Goal: Information Seeking & Learning: Get advice/opinions

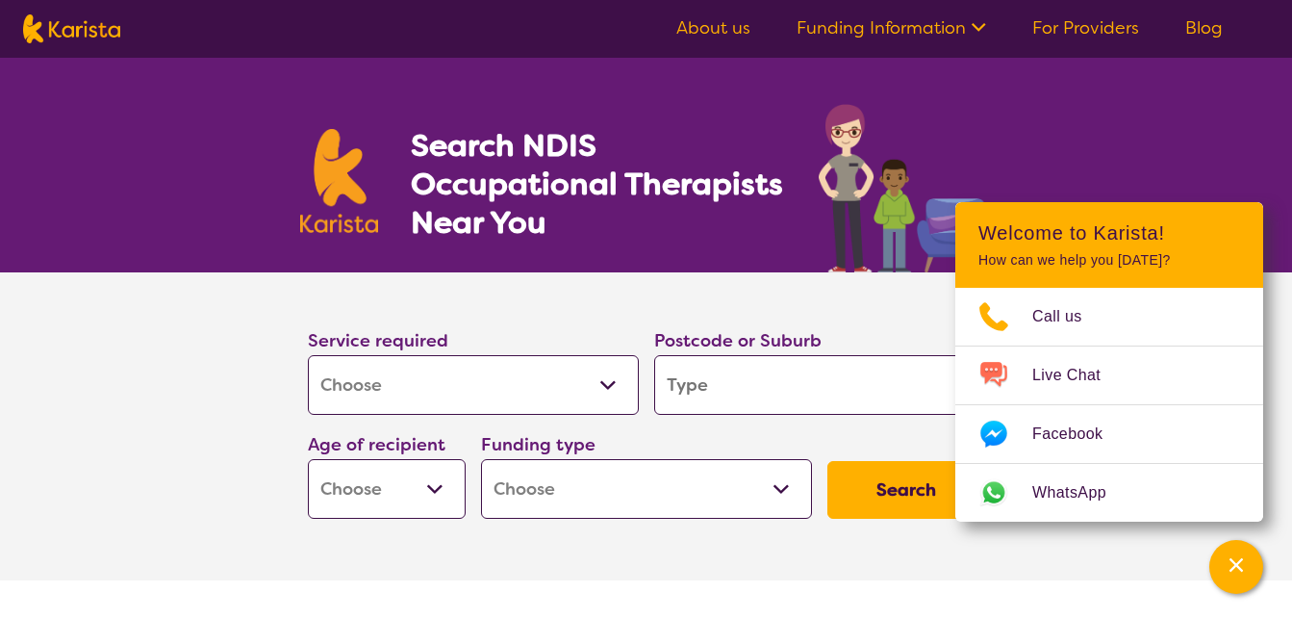
select select "[MEDICAL_DATA]"
click at [735, 396] on input "search" at bounding box center [819, 385] width 331 height 60
type input "3"
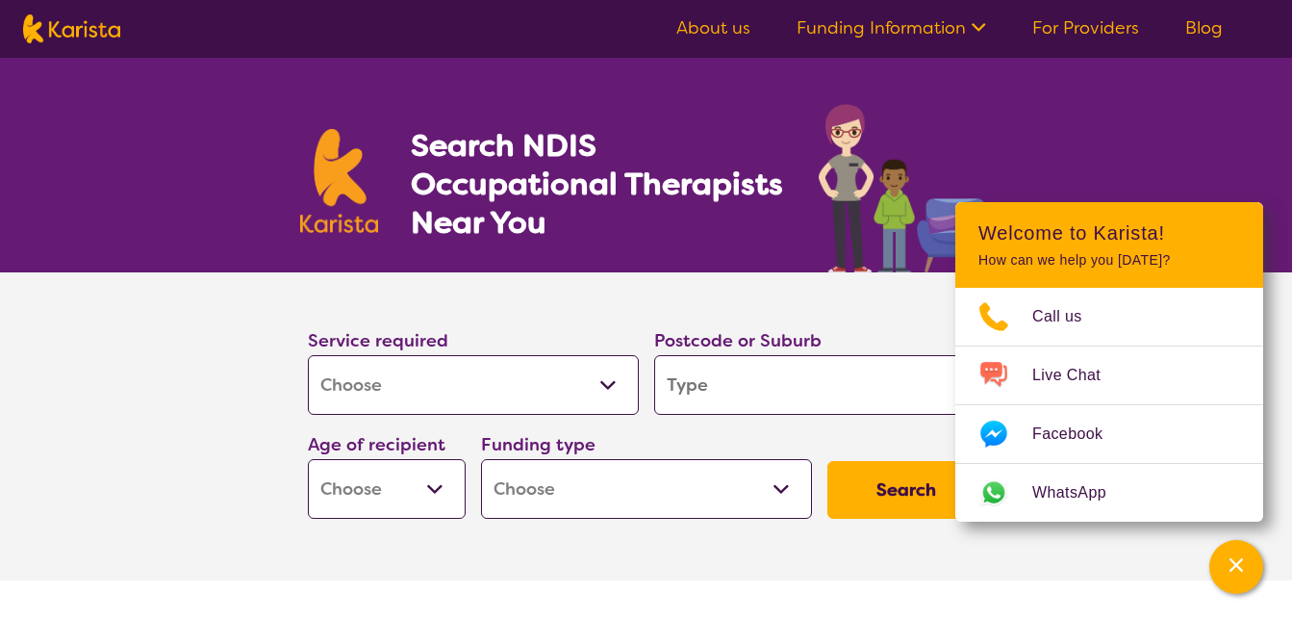
type input "3"
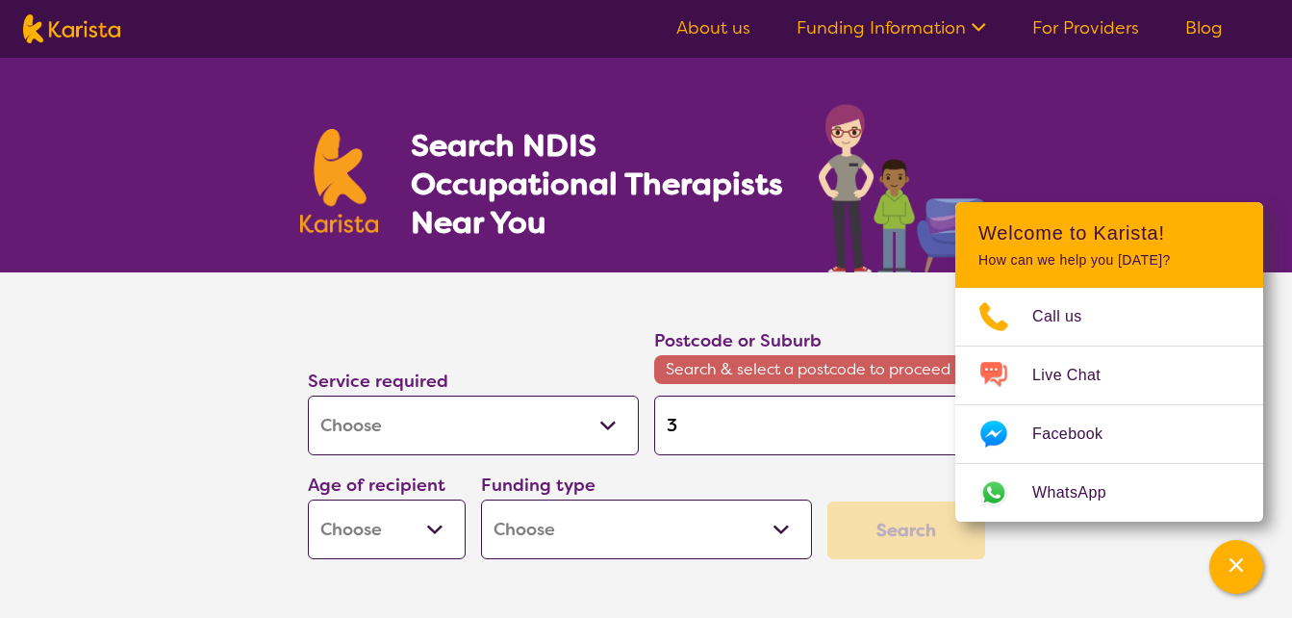
type input "31"
type input "319"
type input "3192"
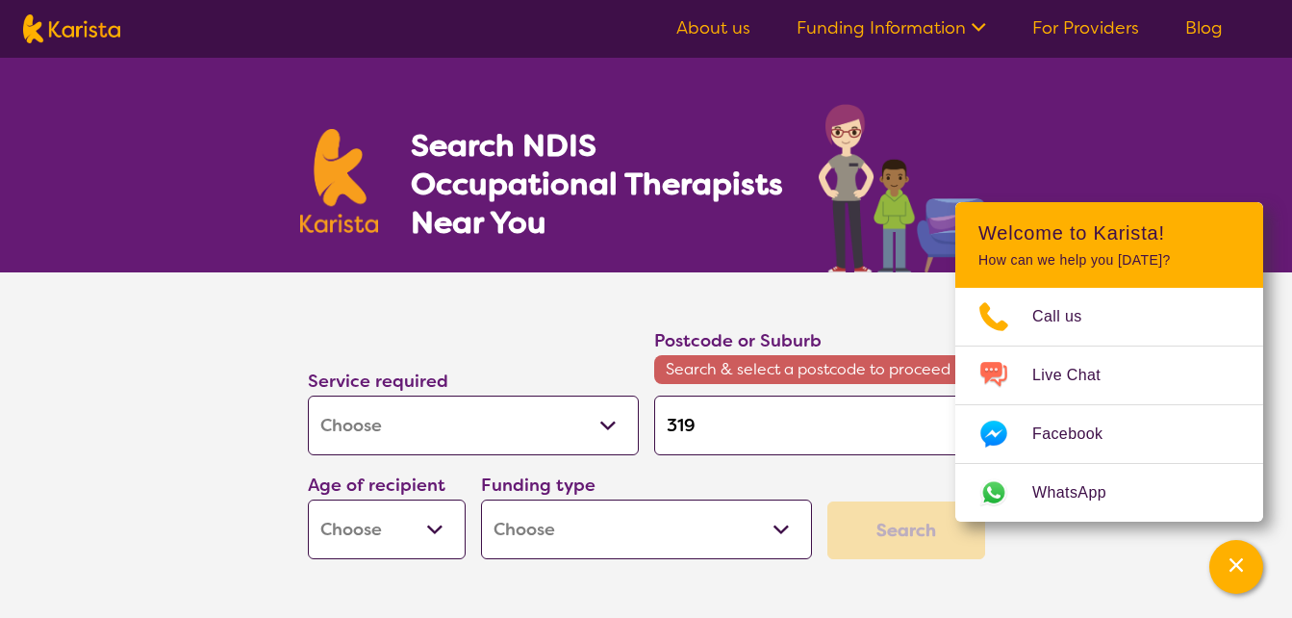
type input "3192"
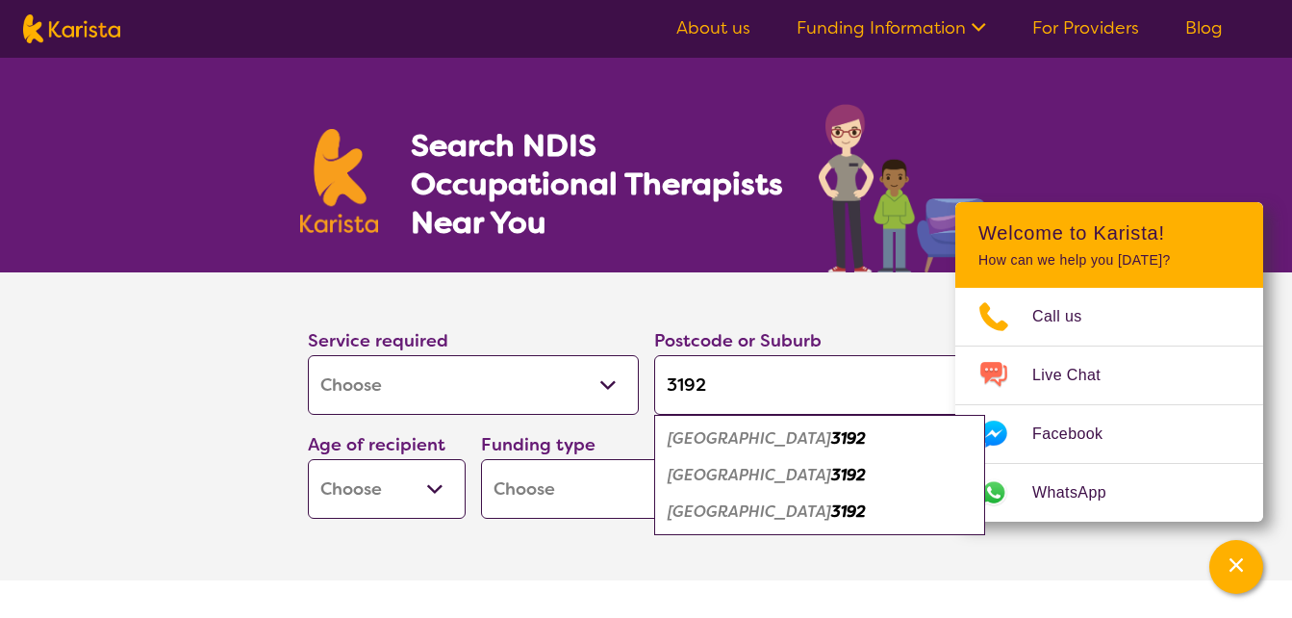
type input "3192"
click at [841, 449] on div "Cheltenham 3192" at bounding box center [820, 438] width 312 height 37
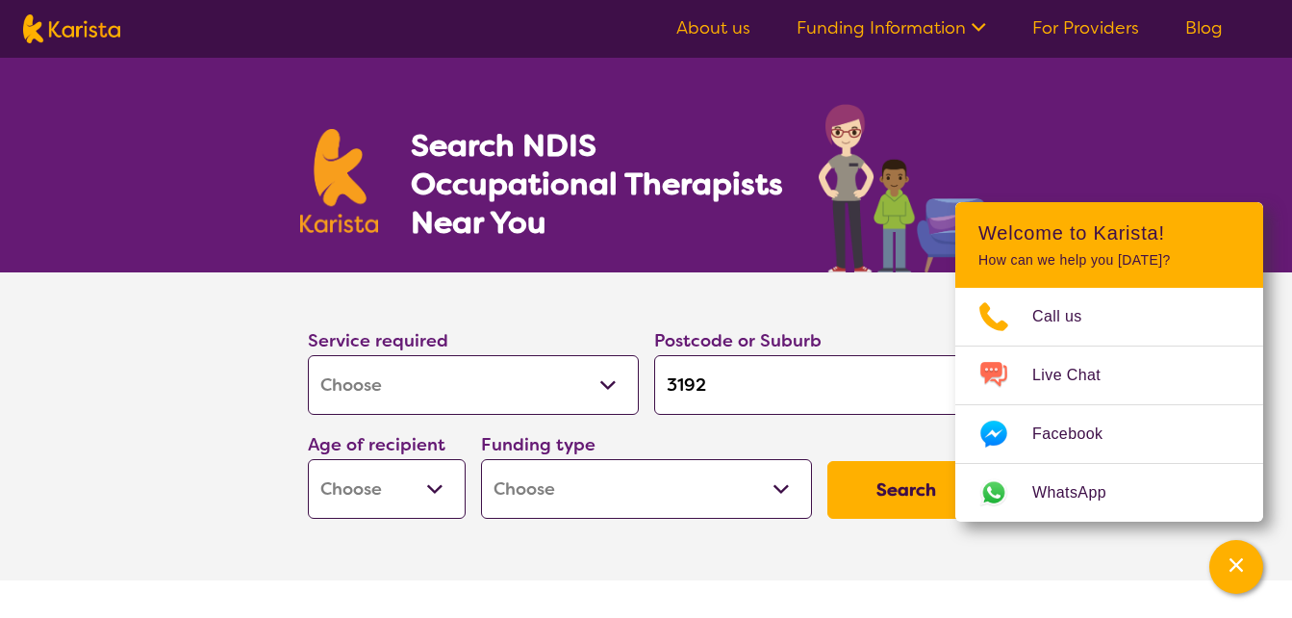
click at [402, 483] on select "Early Childhood - 0 to 9 Child - 10 to 11 Adolescent - 12 to 17 Adult - 18 to 6…" at bounding box center [387, 489] width 158 height 60
select select "AD"
click at [308, 459] on select "Early Childhood - 0 to 9 Child - 10 to 11 Adolescent - 12 to 17 Adult - 18 to 6…" at bounding box center [387, 489] width 158 height 60
select select "AD"
click at [868, 498] on button "Search" at bounding box center [906, 490] width 158 height 58
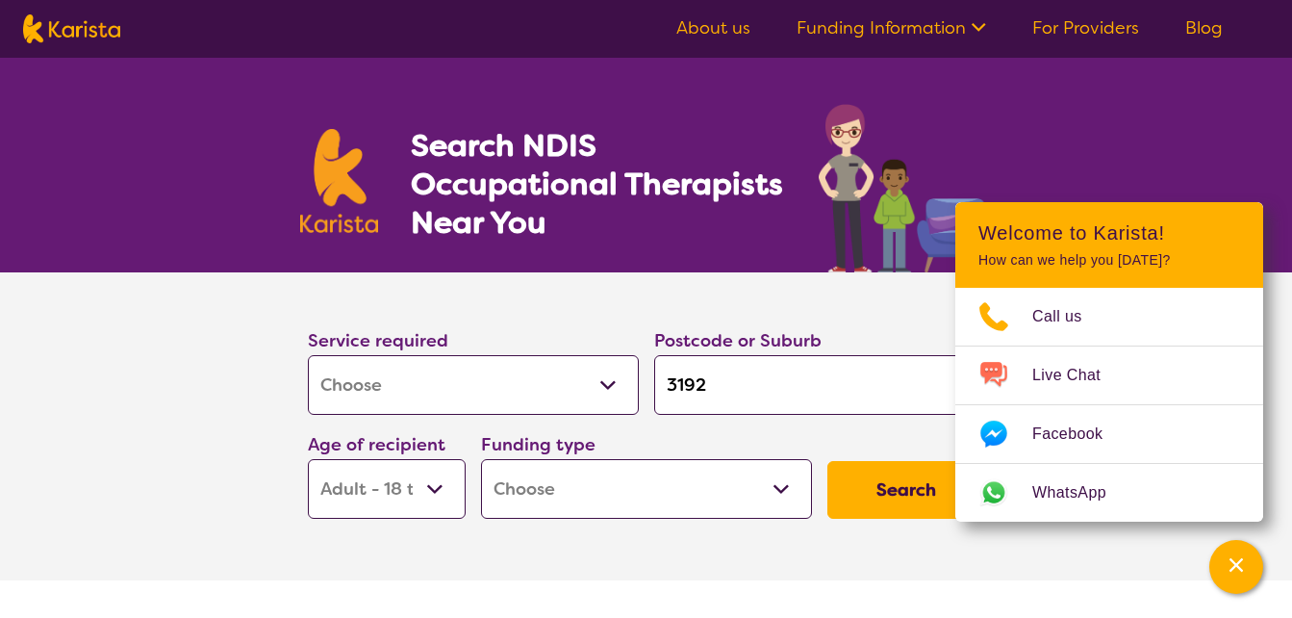
click at [753, 500] on select "Home Care Package (HCP) National Disability Insurance Scheme (NDIS) I don't know" at bounding box center [646, 489] width 331 height 60
select select "NDIS"
click at [481, 459] on select "Home Care Package (HCP) National Disability Insurance Scheme (NDIS) I don't know" at bounding box center [646, 489] width 331 height 60
select select "NDIS"
click at [911, 512] on button "Search" at bounding box center [906, 490] width 158 height 58
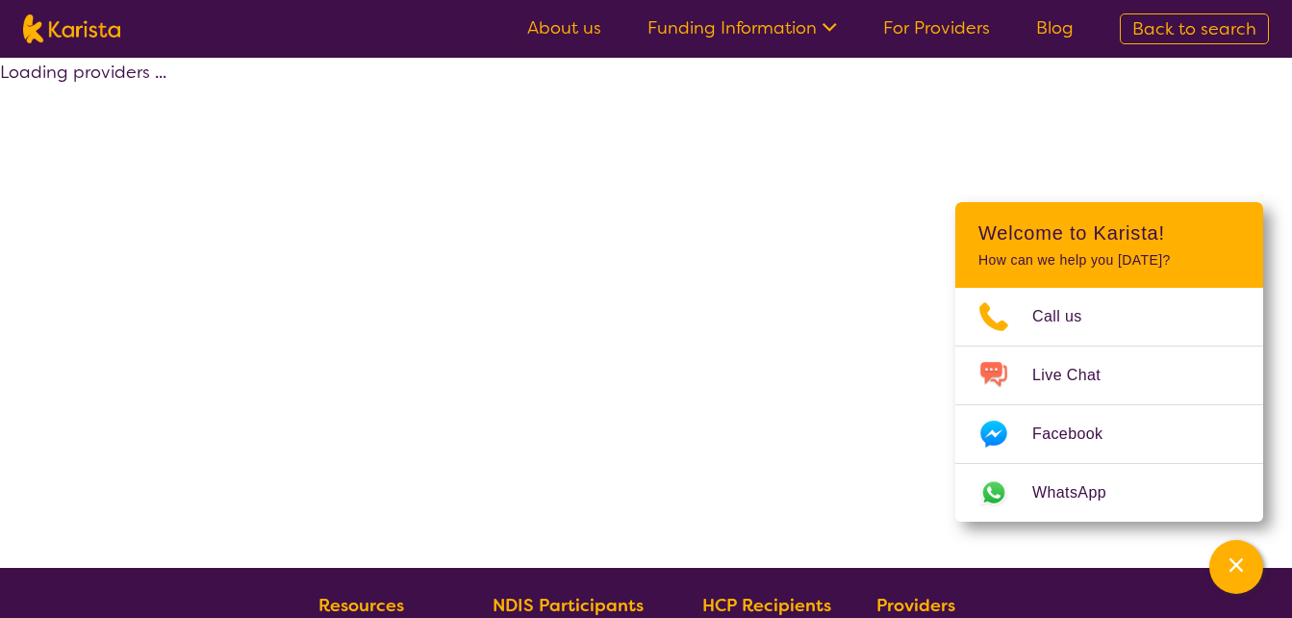
click at [911, 512] on div "Loading providers ..." at bounding box center [646, 313] width 1292 height 510
select select "by_score"
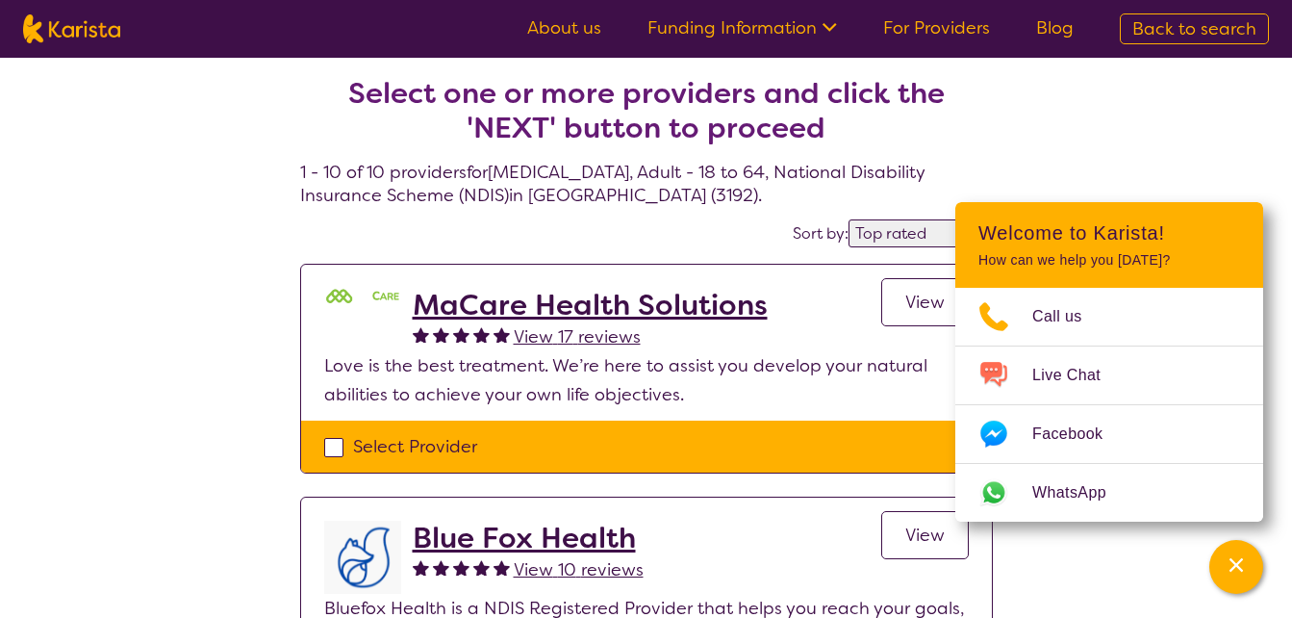
scroll to position [4, 0]
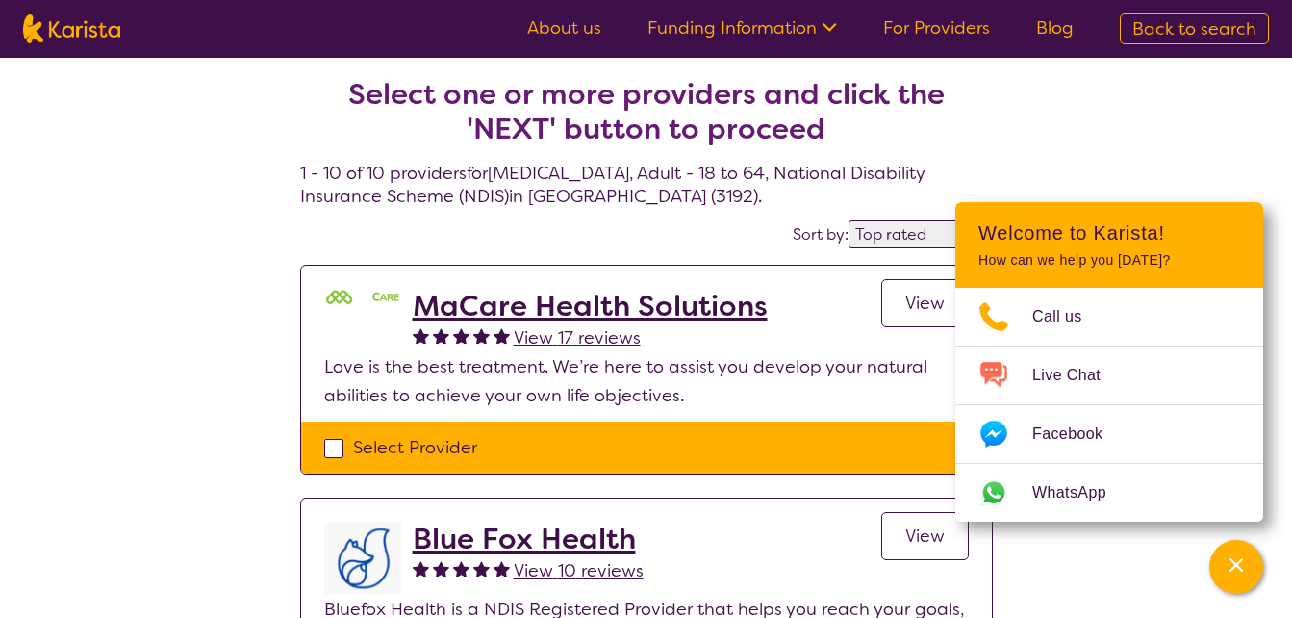
click at [496, 307] on h2 "MaCare Health Solutions" at bounding box center [590, 306] width 355 height 35
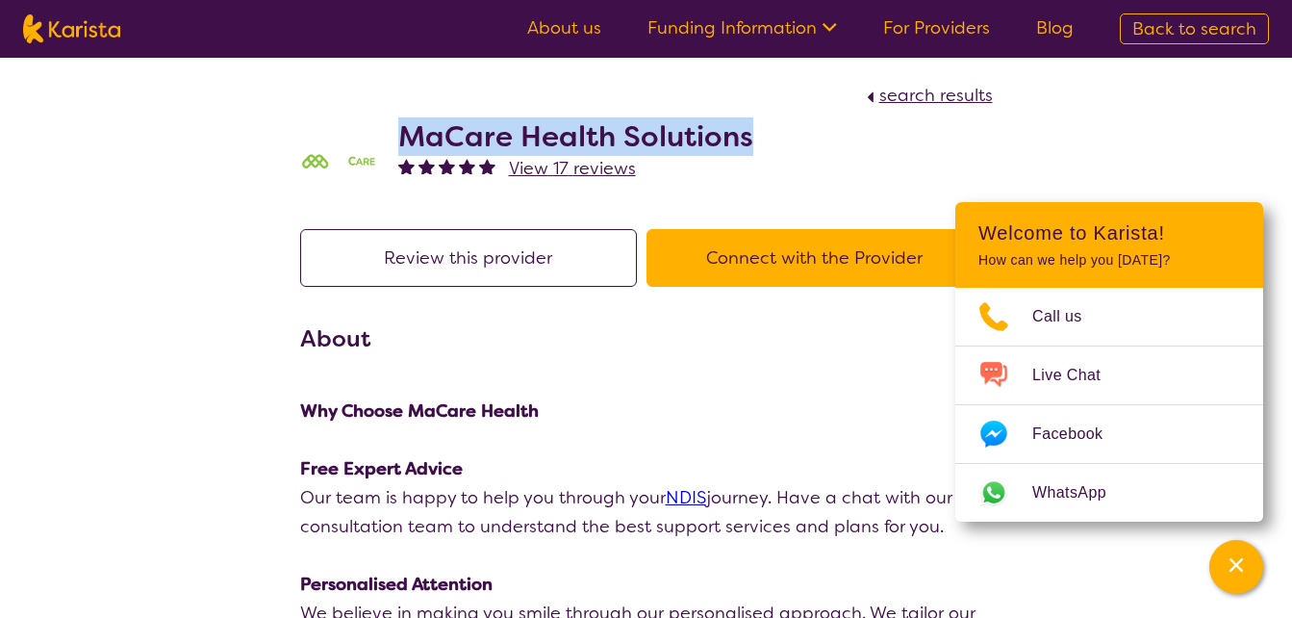
drag, startPoint x: 395, startPoint y: 118, endPoint x: 812, endPoint y: 139, distance: 417.1
click at [812, 139] on div "MaCare Health Solutions View 17 reviews" at bounding box center [646, 158] width 693 height 96
copy h2 "MaCare Health Solutions"
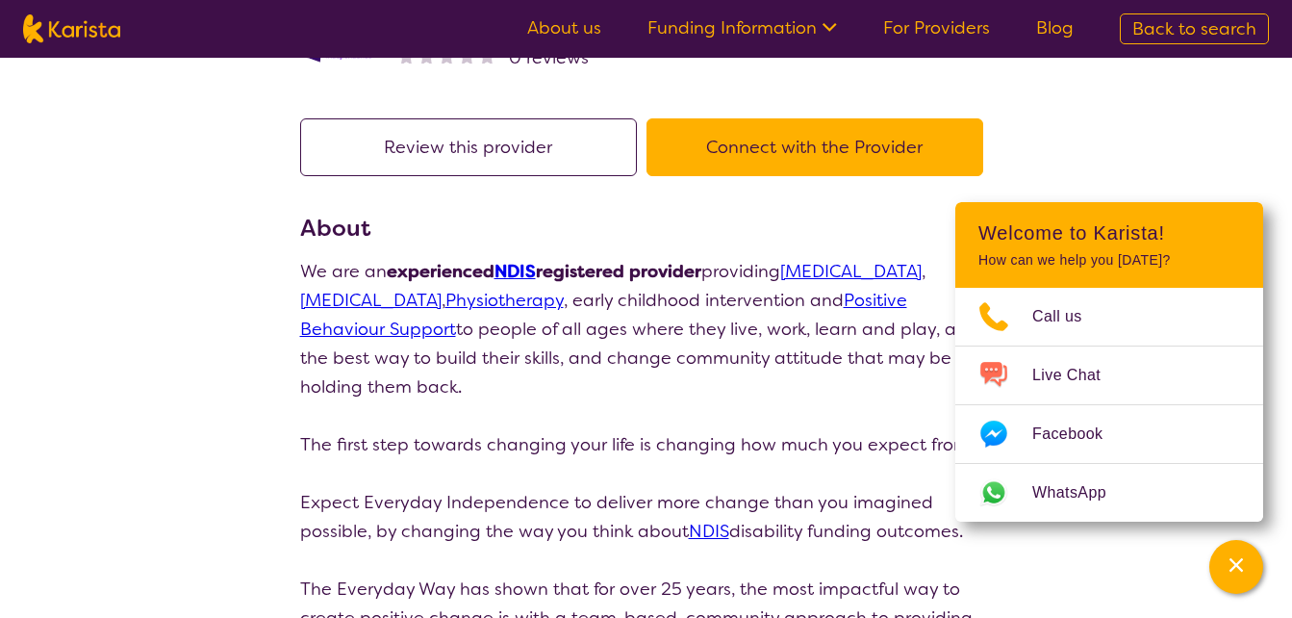
scroll to position [112, 0]
